Goal: Entertainment & Leisure: Consume media (video, audio)

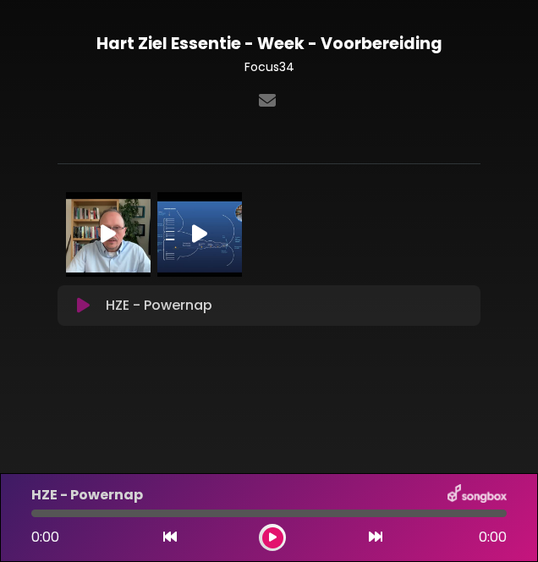
scroll to position [34, 0]
click at [190, 202] on img at bounding box center [199, 234] width 85 height 85
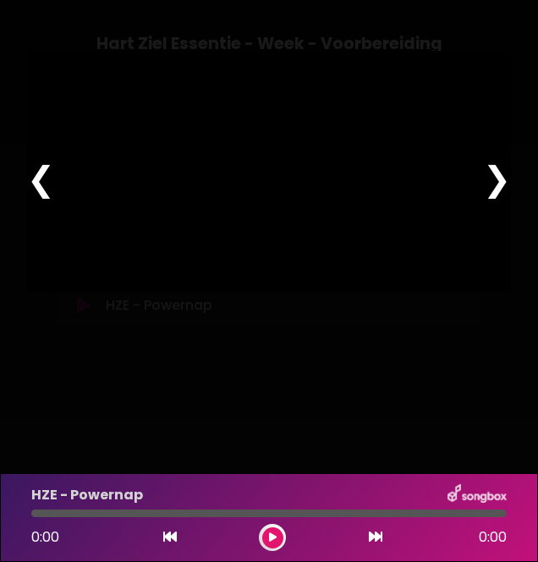
type input "****"
click at [29, 204] on div "❮" at bounding box center [41, 178] width 29 height 51
click at [371, 250] on div at bounding box center [269, 172] width 484 height 242
click at [291, 231] on div at bounding box center [269, 172] width 484 height 242
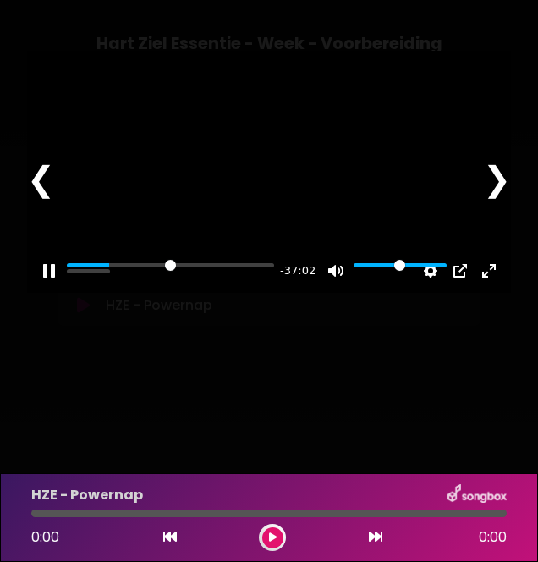
click at [59, 284] on button "Pause Play" at bounding box center [49, 270] width 27 height 27
click at [278, 542] on button at bounding box center [272, 537] width 21 height 21
click at [281, 192] on button "Play" at bounding box center [269, 171] width 41 height 41
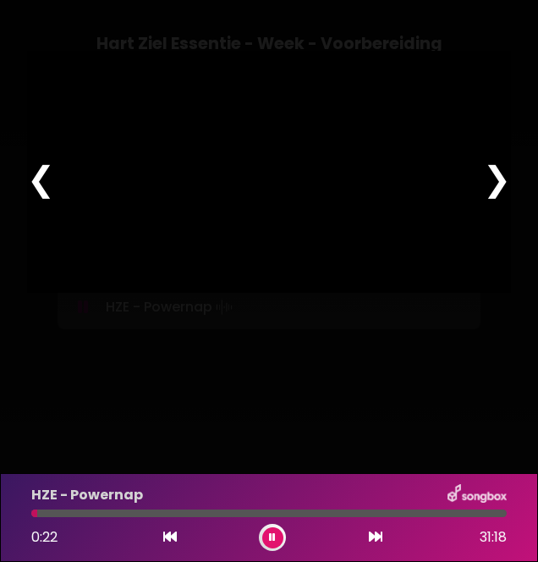
click at [274, 542] on icon at bounding box center [272, 537] width 7 height 10
click at [278, 203] on div at bounding box center [269, 172] width 484 height 242
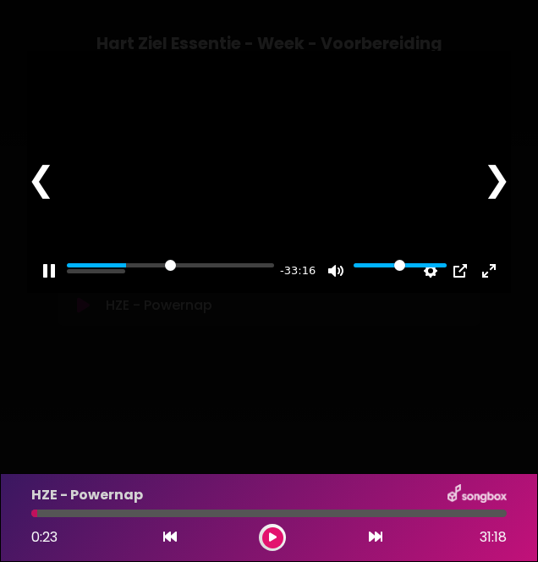
type input "*****"
